Goal: Book appointment/travel/reservation

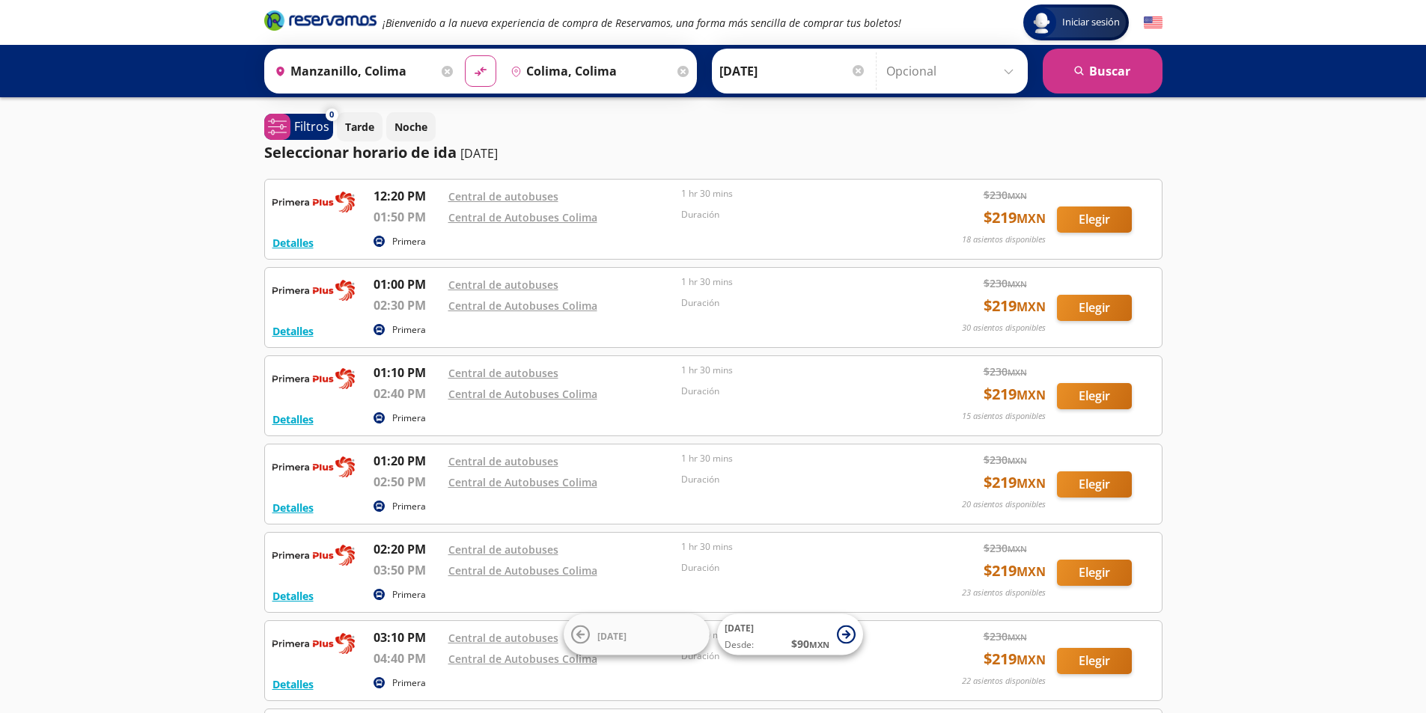
click at [827, 76] on input "[DATE]" at bounding box center [792, 70] width 147 height 37
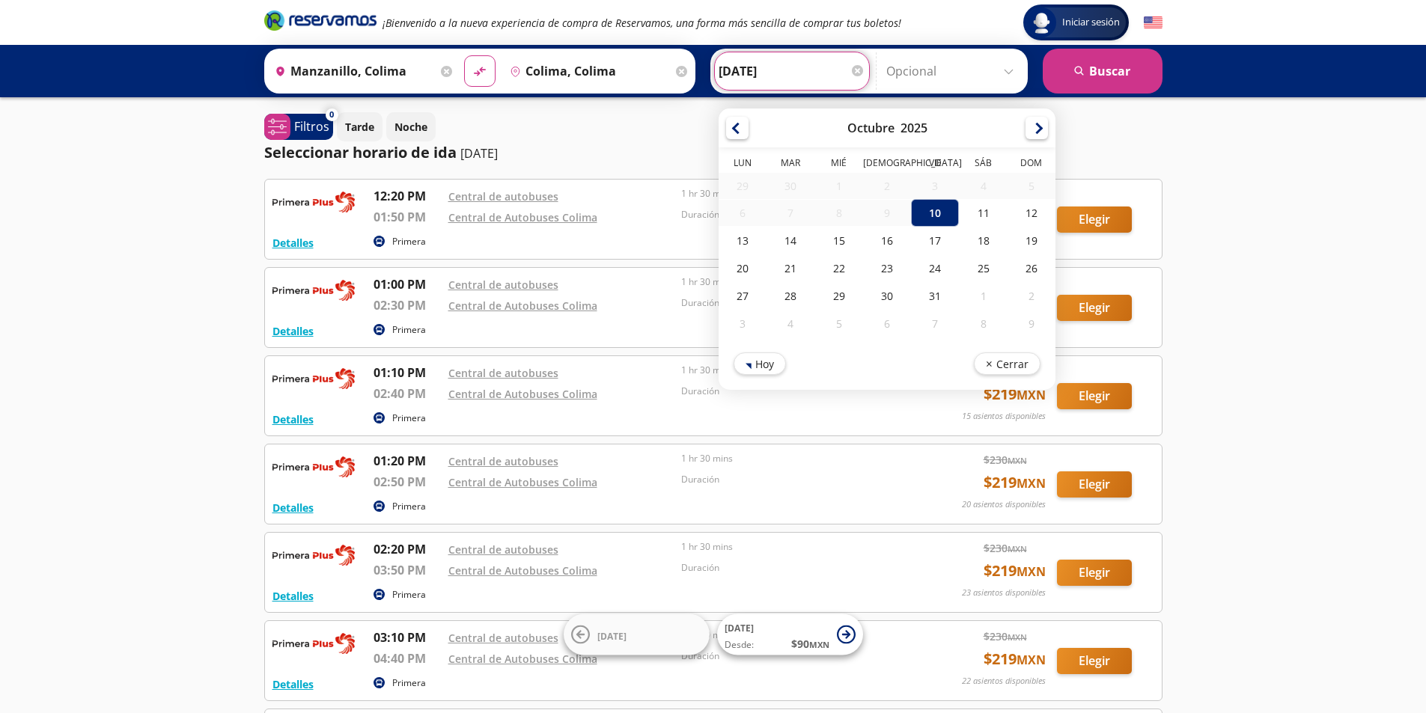
click at [809, 80] on input "[DATE]" at bounding box center [792, 70] width 147 height 37
click at [1206, 161] on div "Iniciar sesión Iniciar sesión ¡Bienvenido a la nueva experiencia de compra de R…" at bounding box center [713, 597] width 1426 height 1195
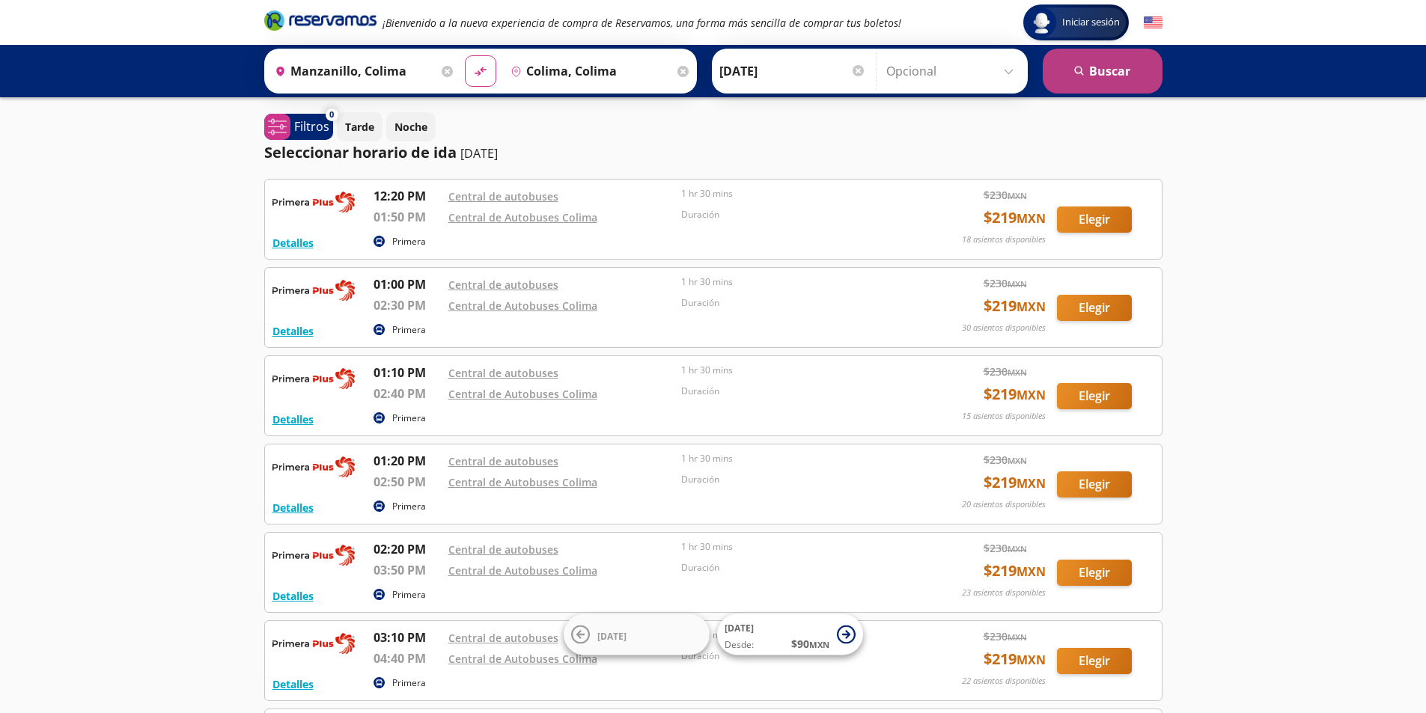
click at [1094, 78] on button "search [GEOGRAPHIC_DATA]" at bounding box center [1103, 71] width 120 height 45
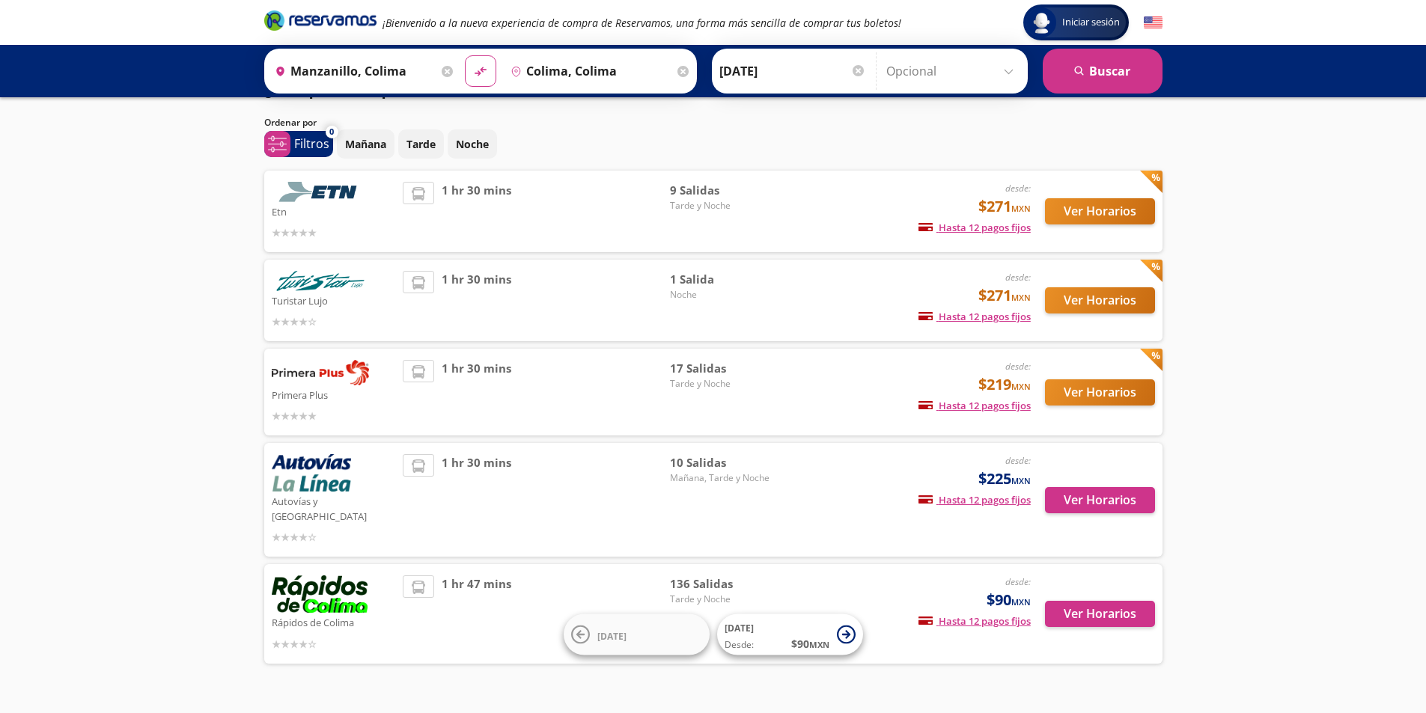
scroll to position [52, 0]
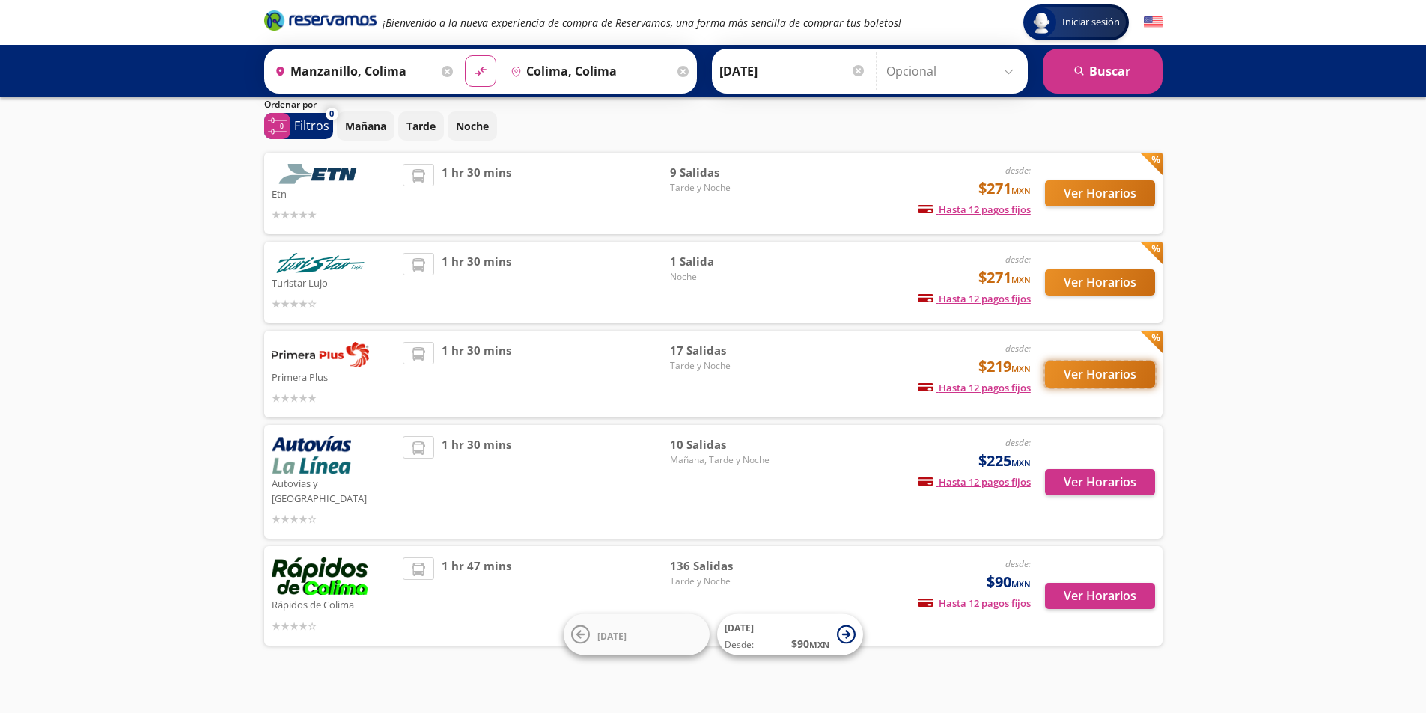
click at [1077, 371] on button "Ver Horarios" at bounding box center [1100, 375] width 110 height 26
